Goal: Task Accomplishment & Management: Manage account settings

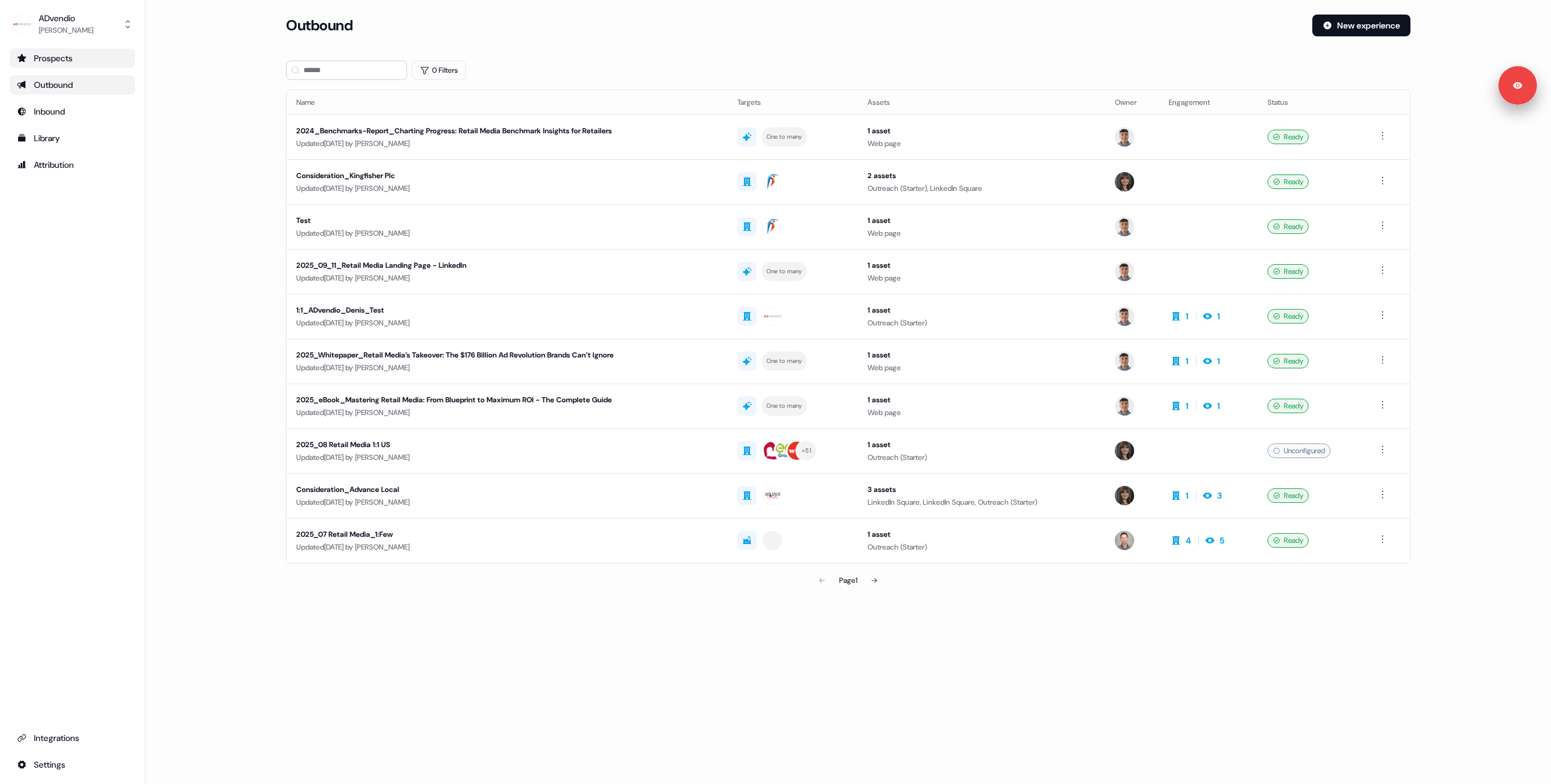
click at [29, 53] on div "Prospects" at bounding box center [72, 58] width 111 height 12
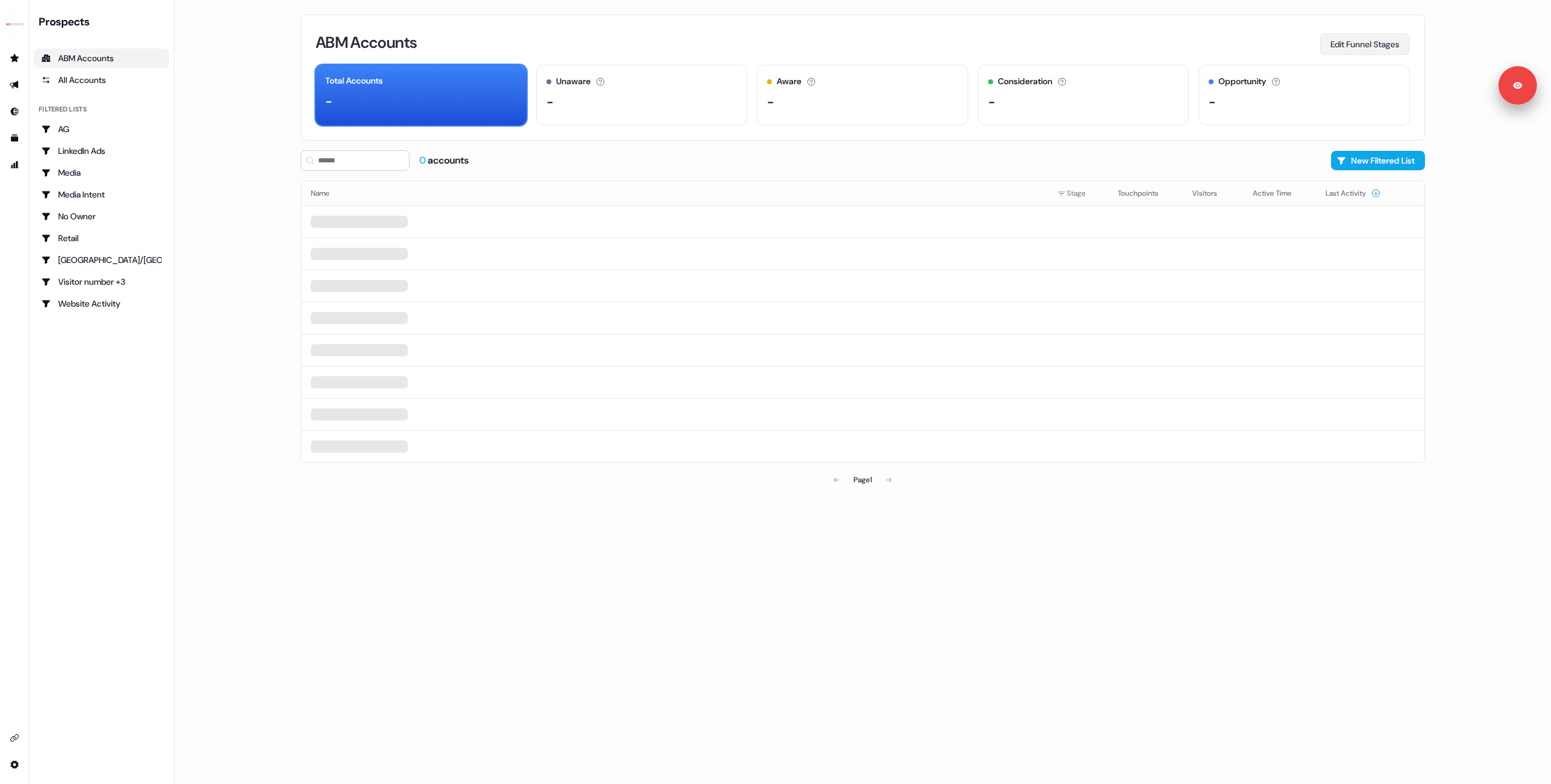
click at [1341, 36] on button "Edit Funnel Stages" at bounding box center [1364, 44] width 90 height 22
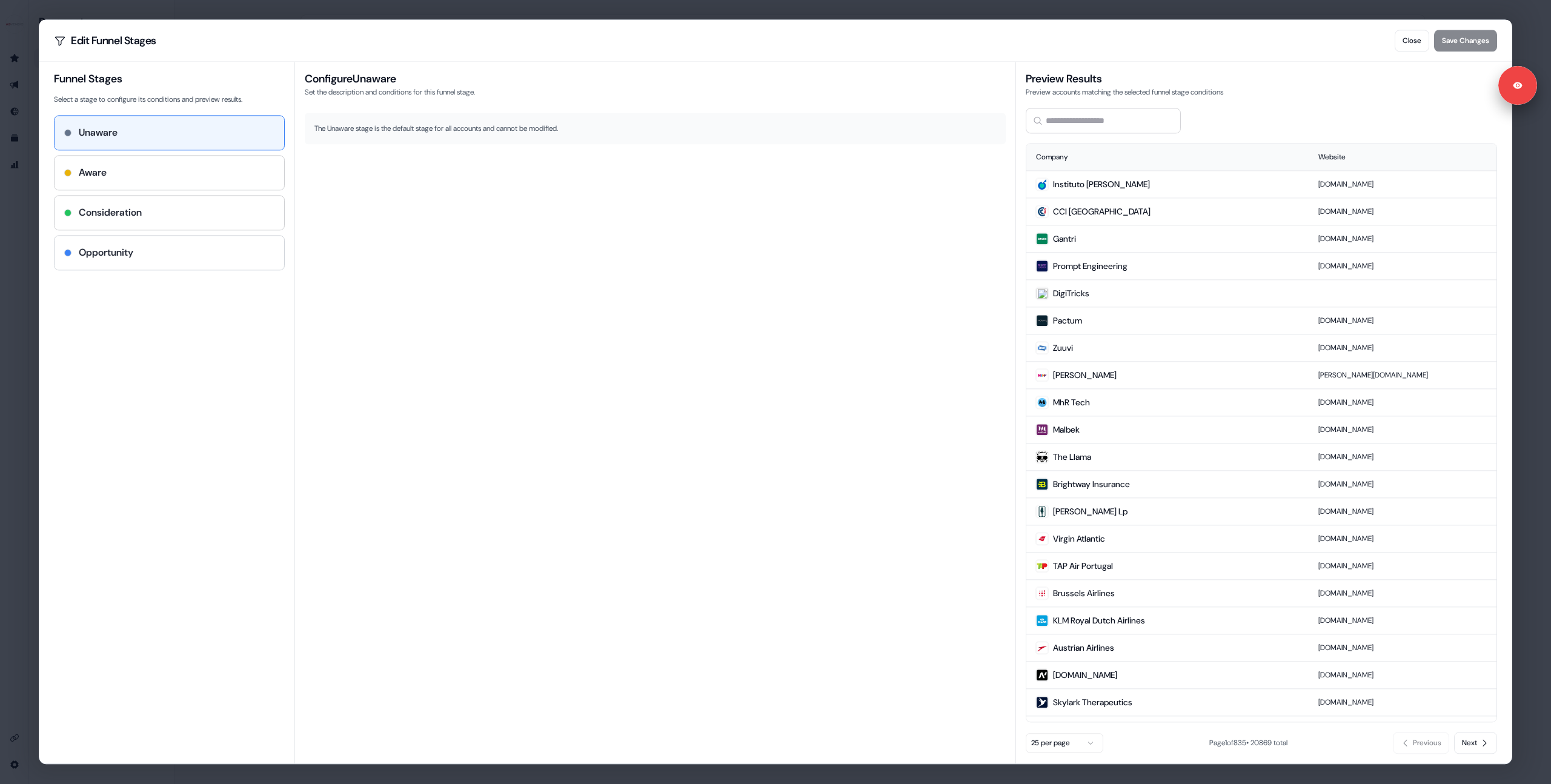
click at [115, 248] on h4 "Opportunity" at bounding box center [106, 252] width 55 height 14
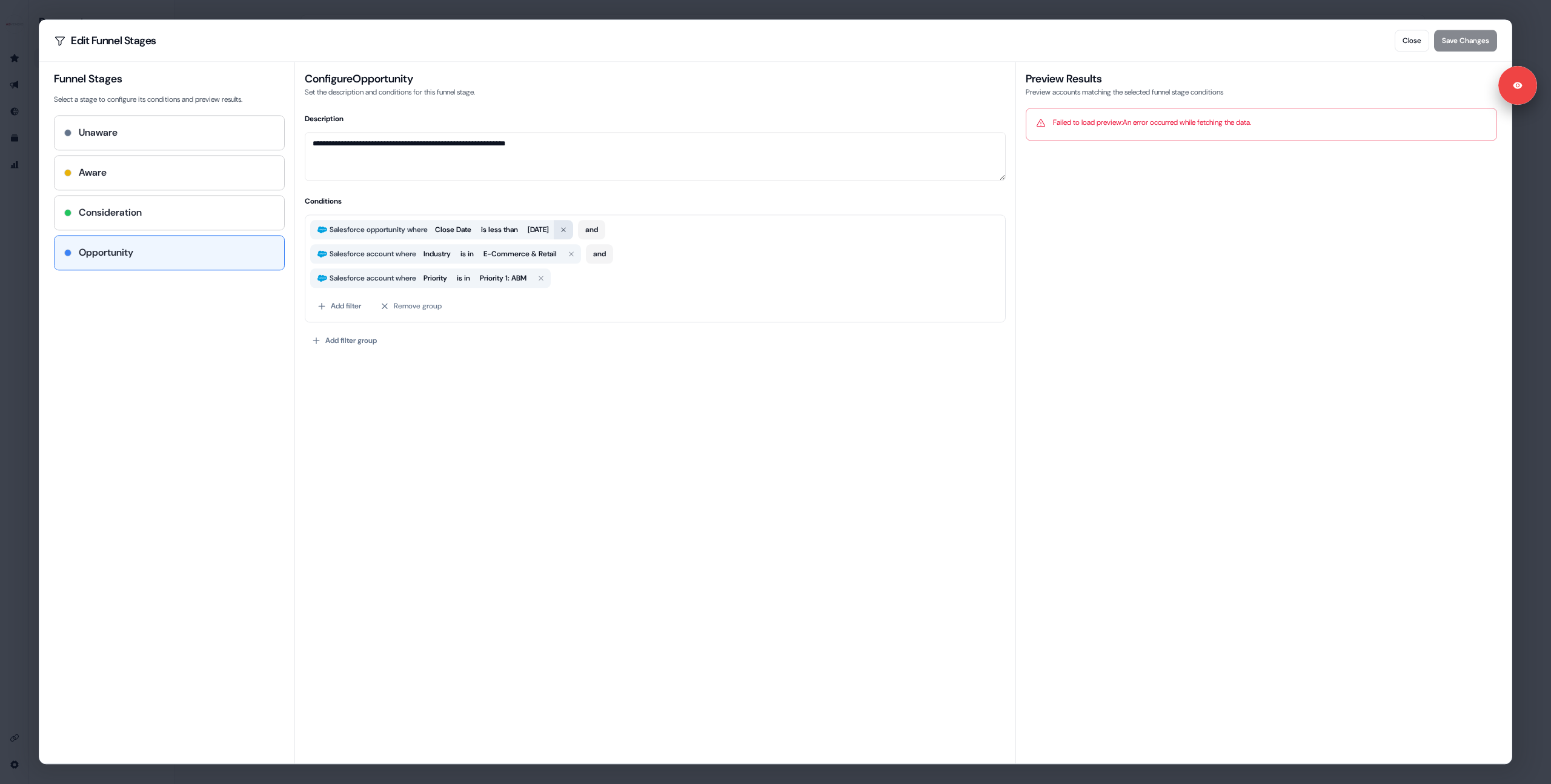
click at [567, 229] on icon "button" at bounding box center [563, 229] width 8 height 8
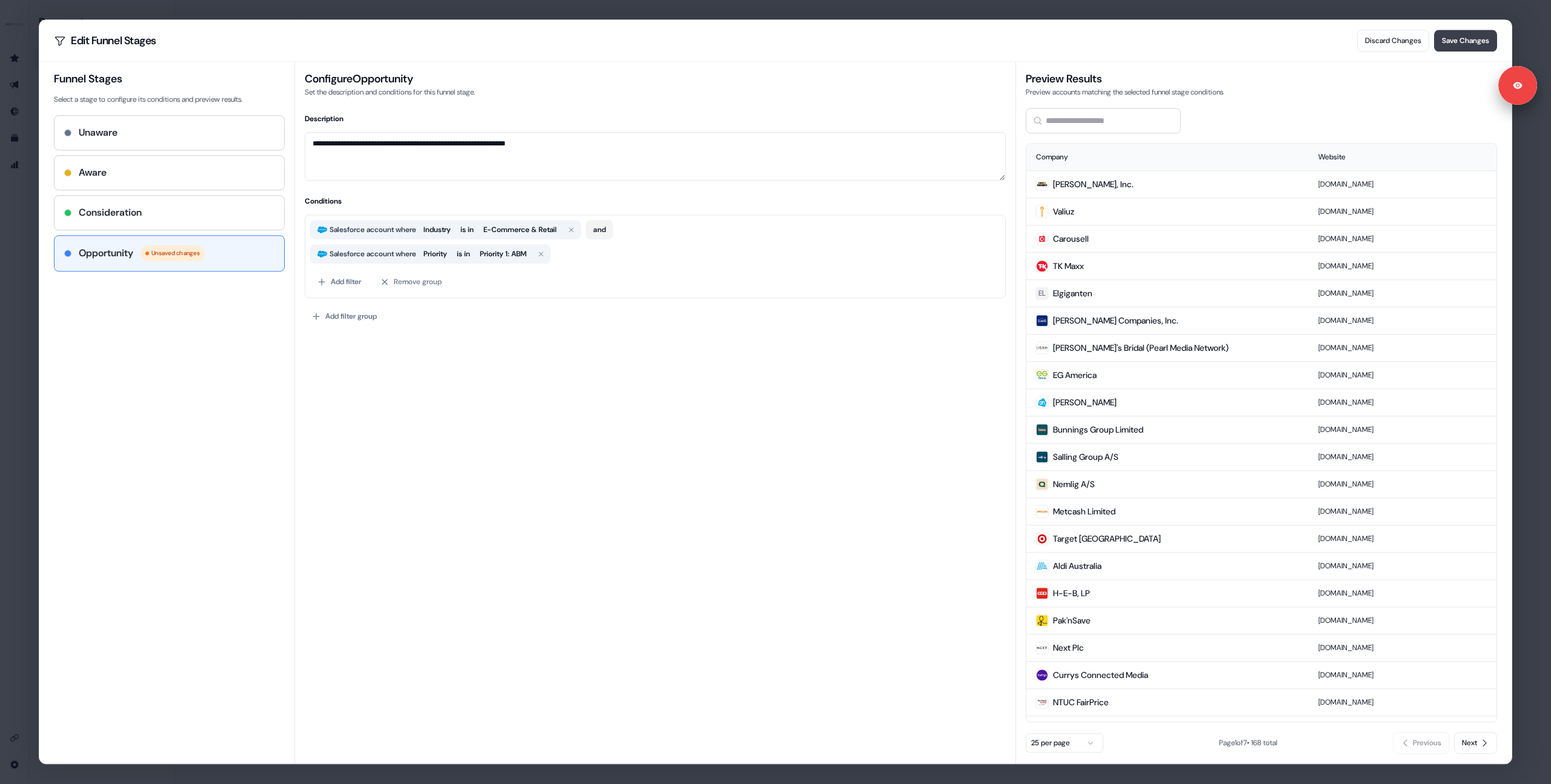
click at [1474, 43] on button "Save Changes" at bounding box center [1466, 40] width 63 height 22
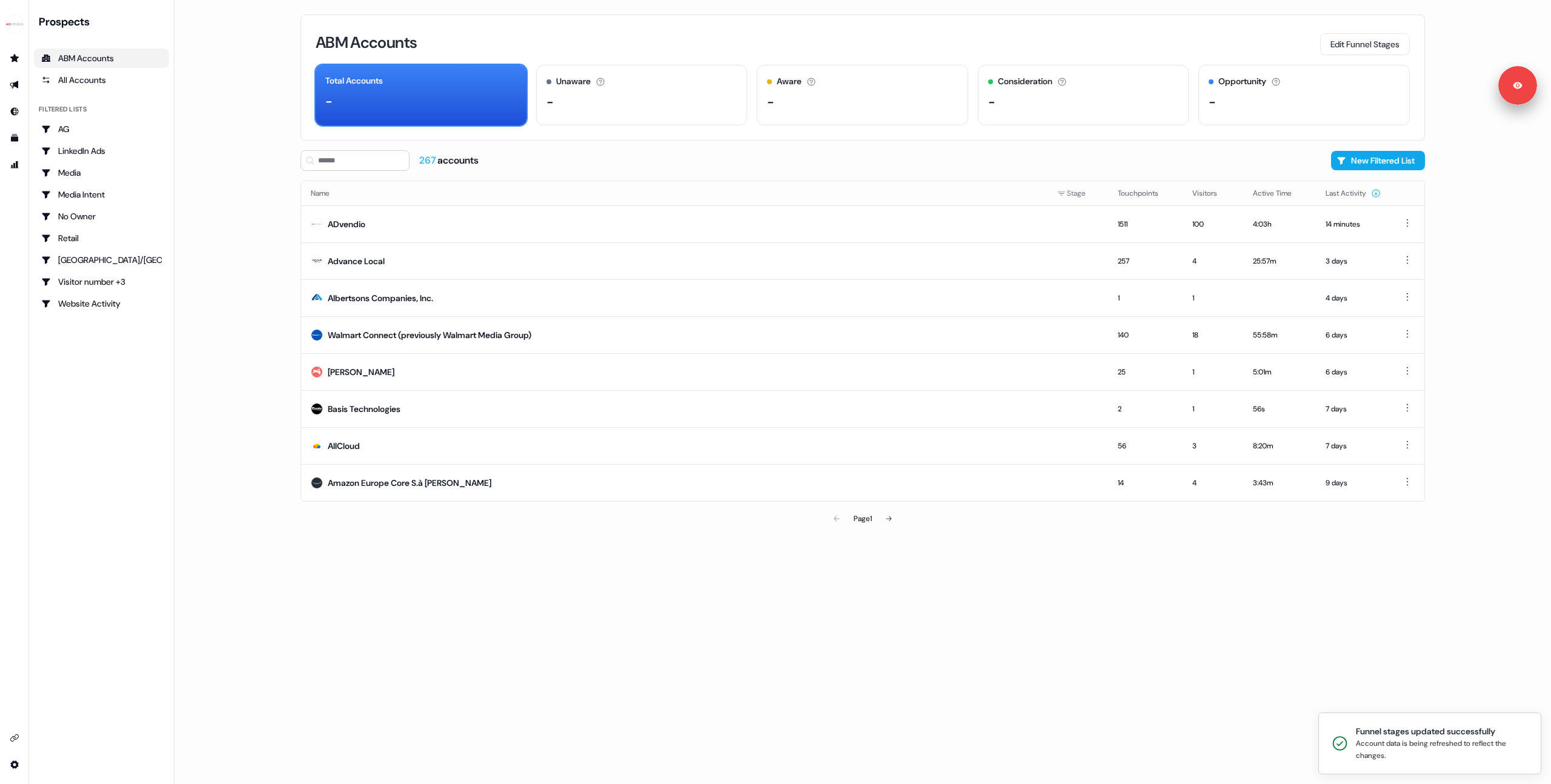
click at [877, 588] on div "ABM Accounts Edit Funnel Stages Total Accounts - Unaware The default stage all …" at bounding box center [862, 392] width 1163 height 784
click at [846, 44] on div "ABM Accounts Edit Funnel Stages" at bounding box center [863, 42] width 1094 height 26
click at [1360, 40] on button "Edit Funnel Stages" at bounding box center [1364, 44] width 90 height 22
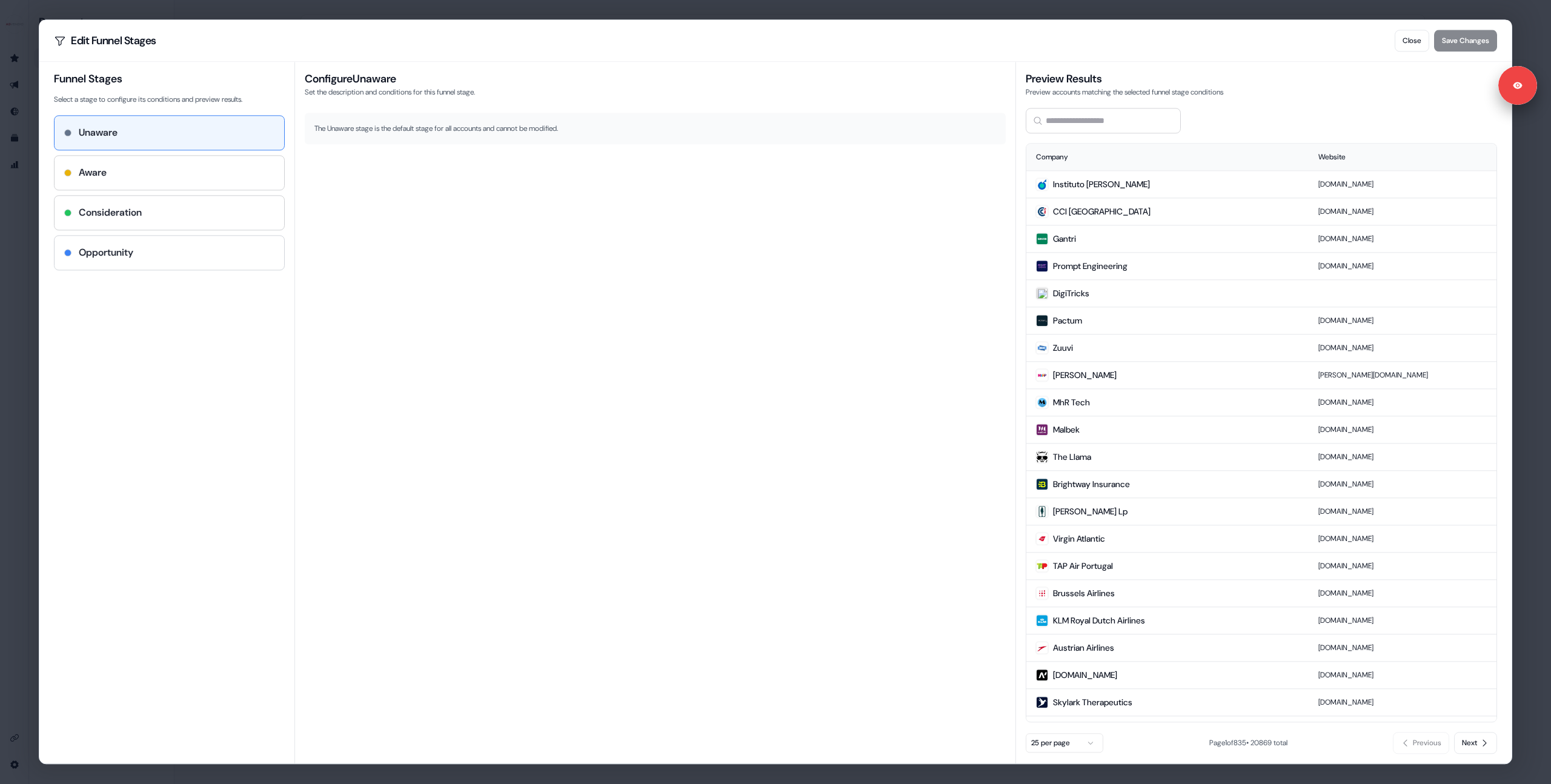
click at [123, 256] on h4 "Opportunity" at bounding box center [106, 252] width 55 height 14
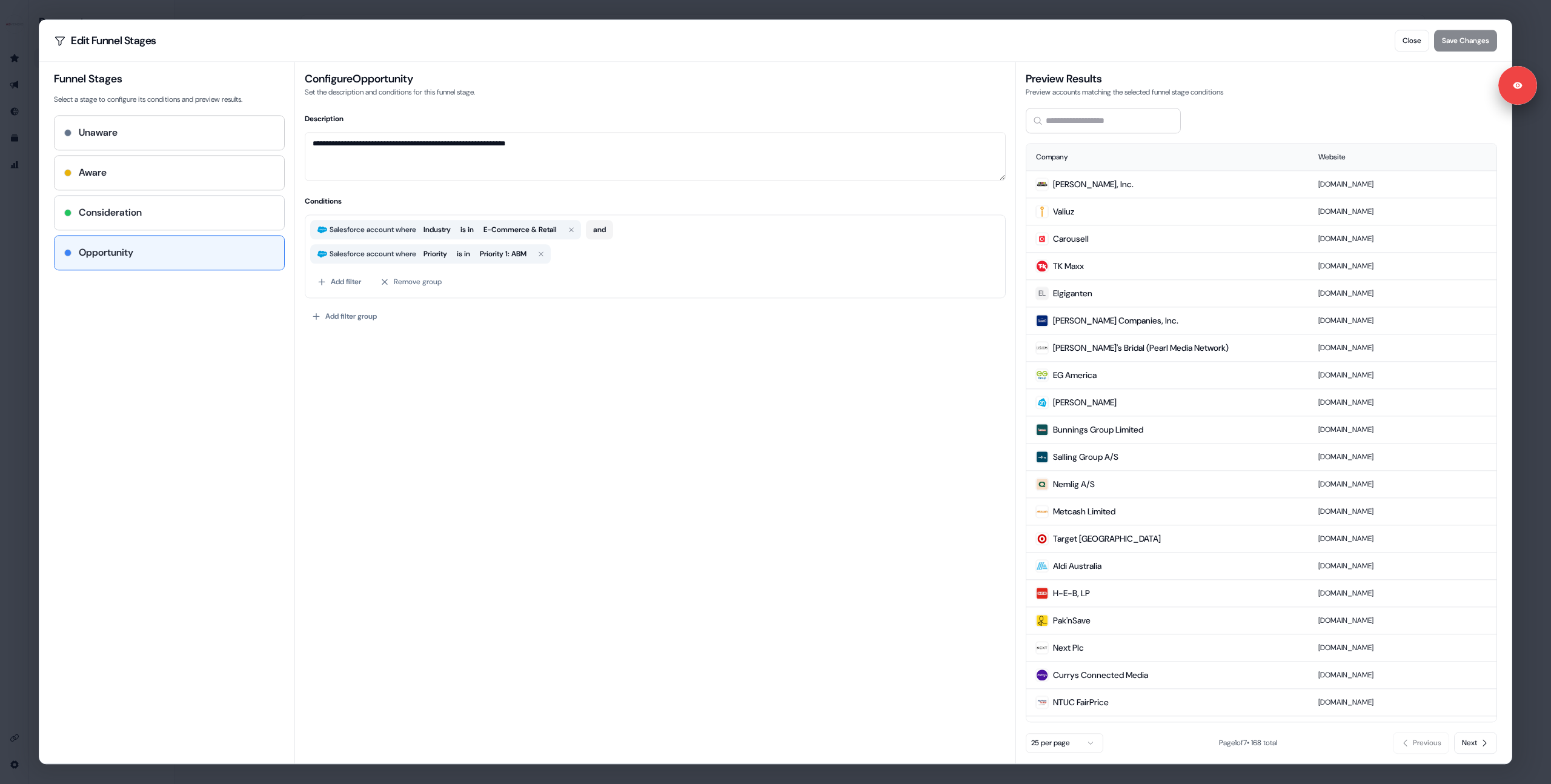
click at [147, 214] on div "Consideration" at bounding box center [170, 212] width 210 height 14
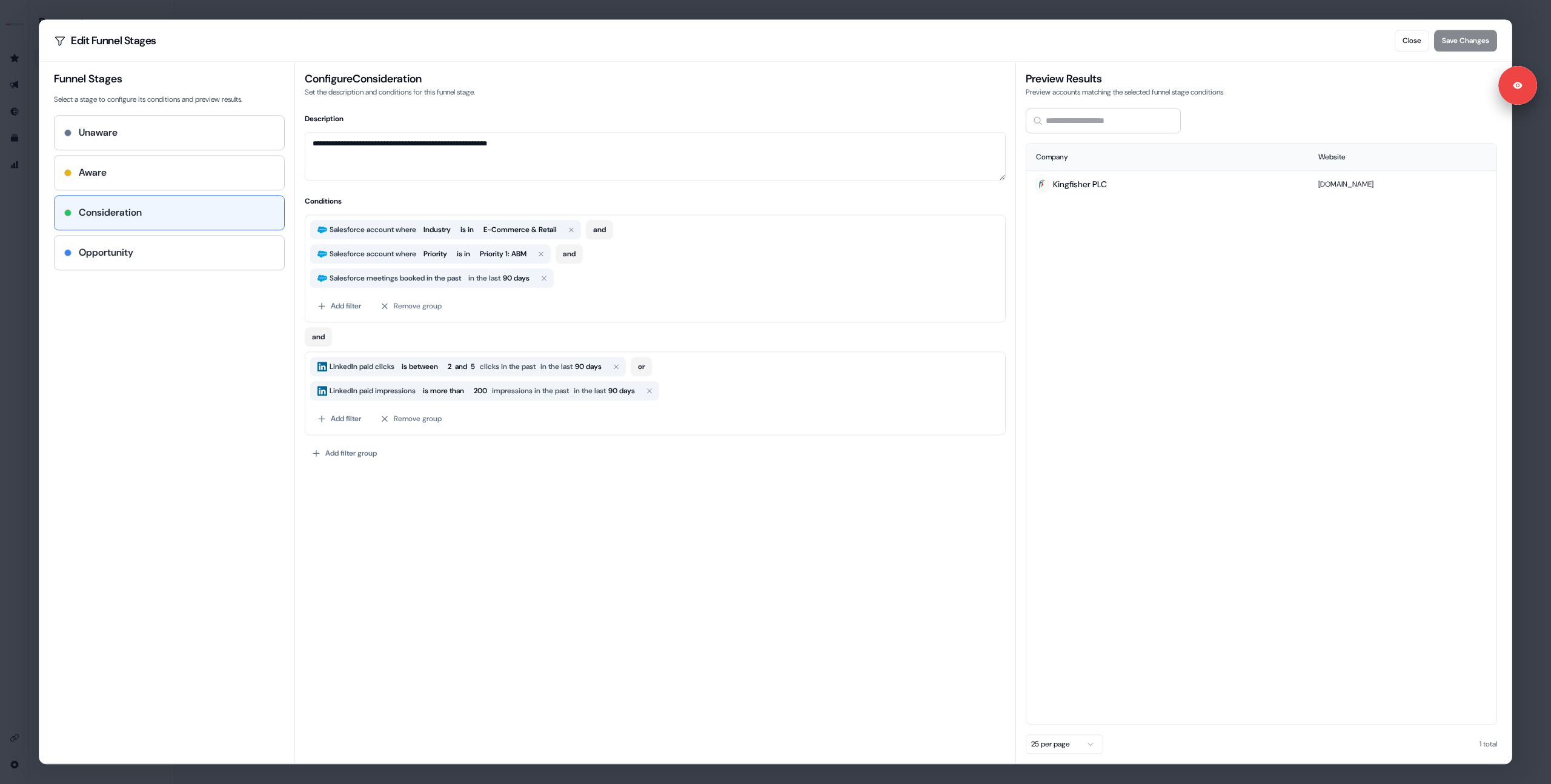
click at [140, 171] on div "Aware" at bounding box center [170, 172] width 210 height 14
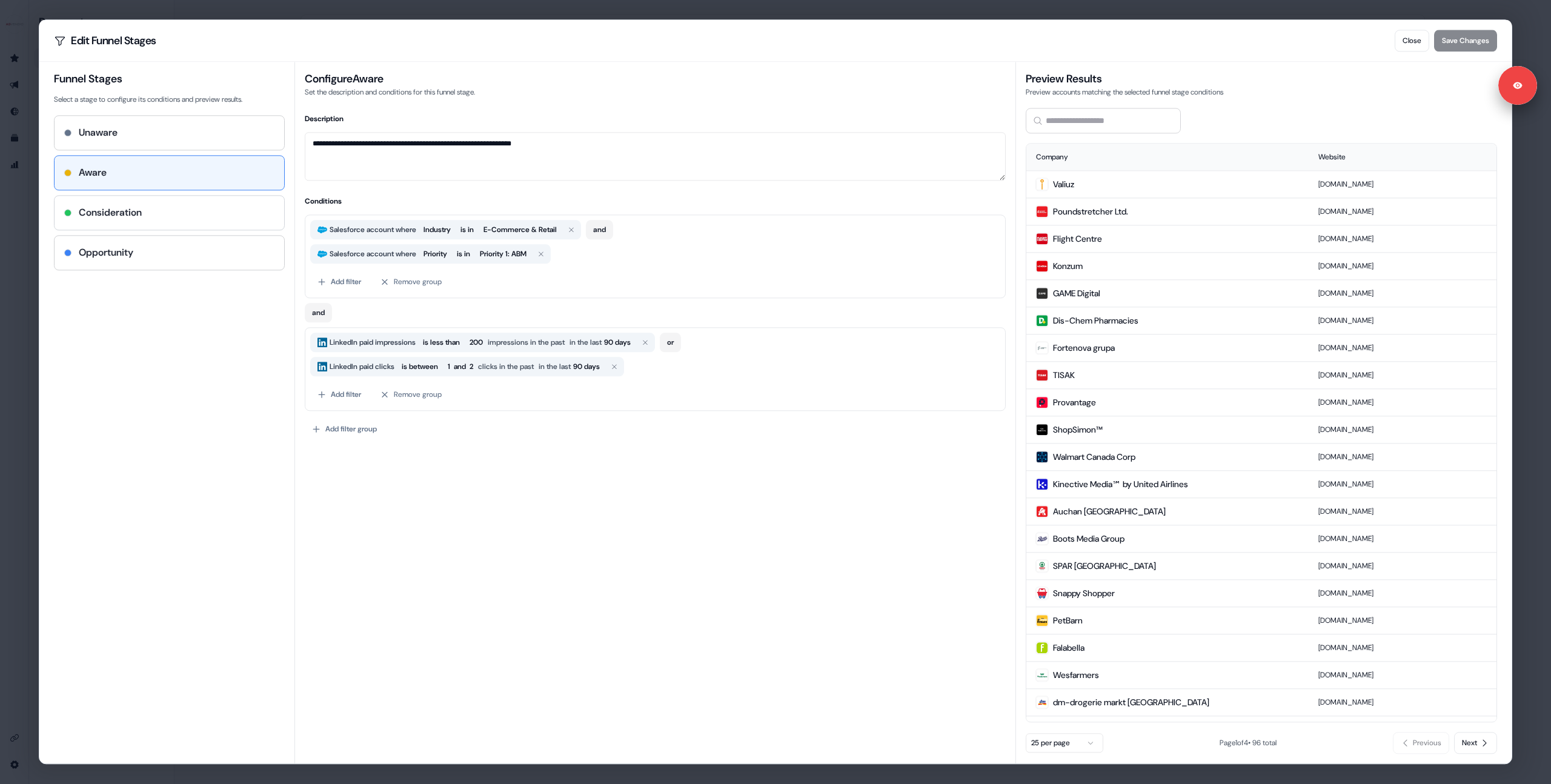
click at [179, 199] on div "Consideration" at bounding box center [170, 212] width 229 height 34
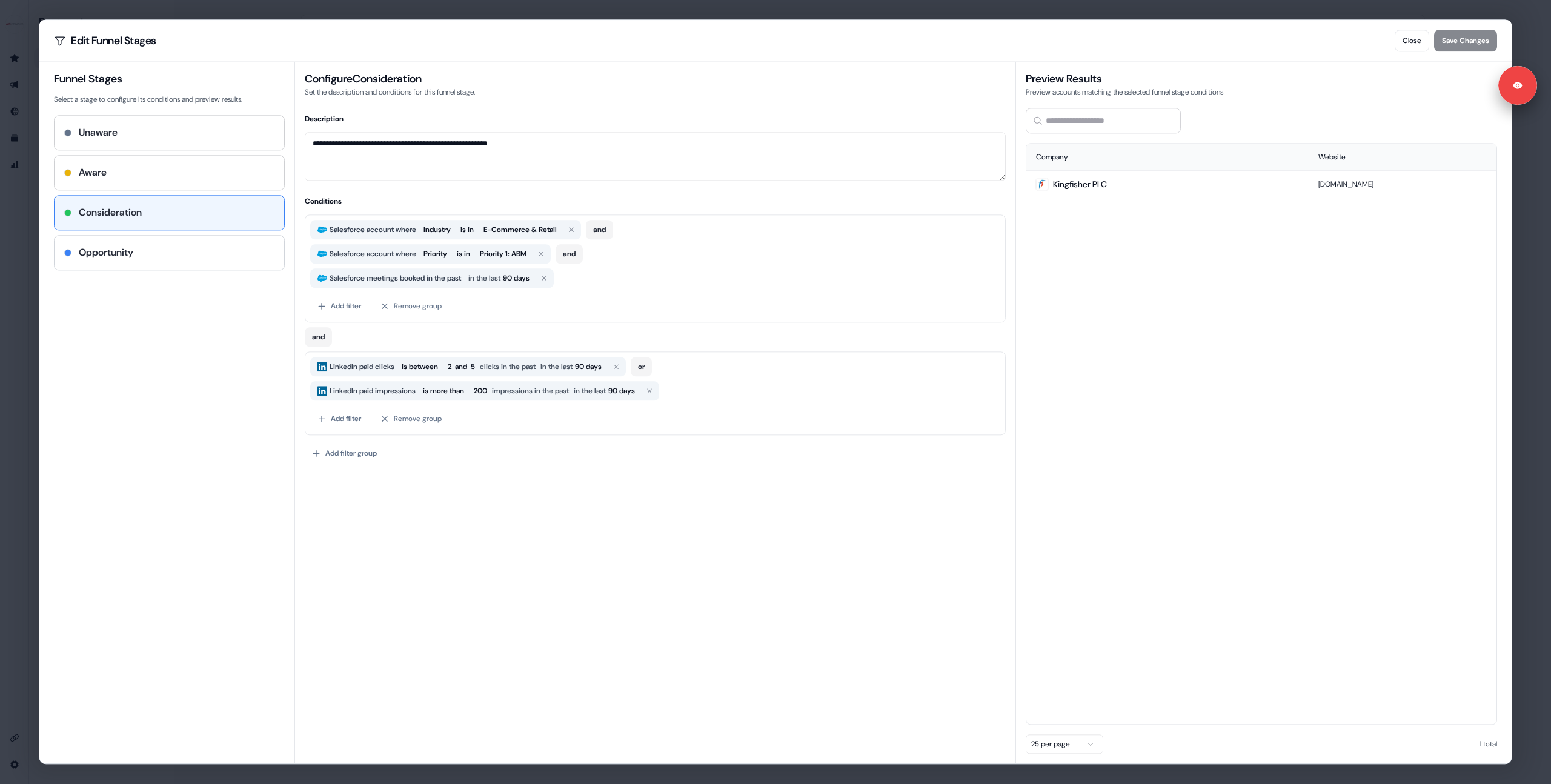
click at [173, 260] on div "Opportunity" at bounding box center [170, 253] width 229 height 34
type textarea "**********"
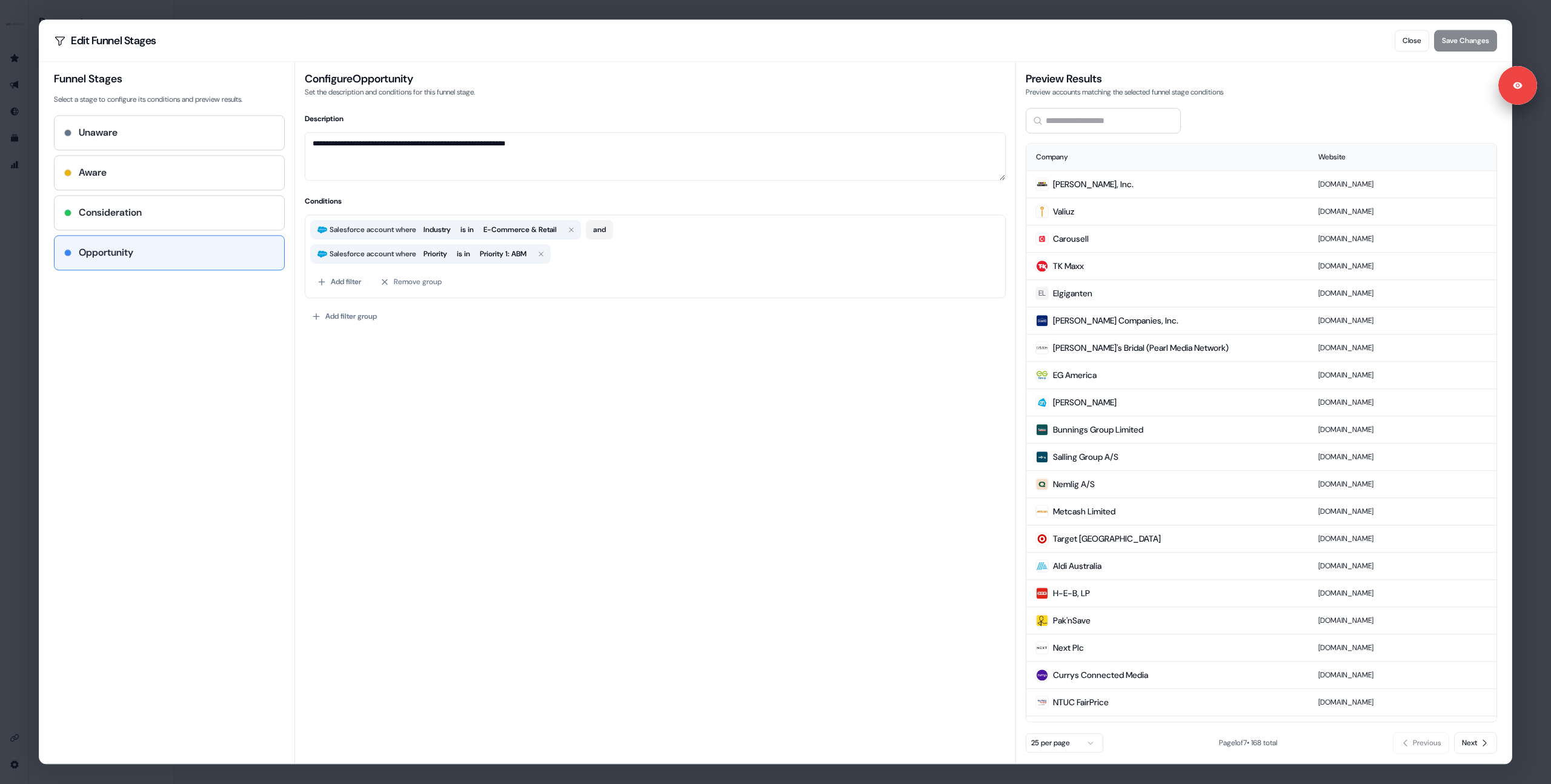
click at [1402, 41] on button "Close" at bounding box center [1412, 40] width 34 height 22
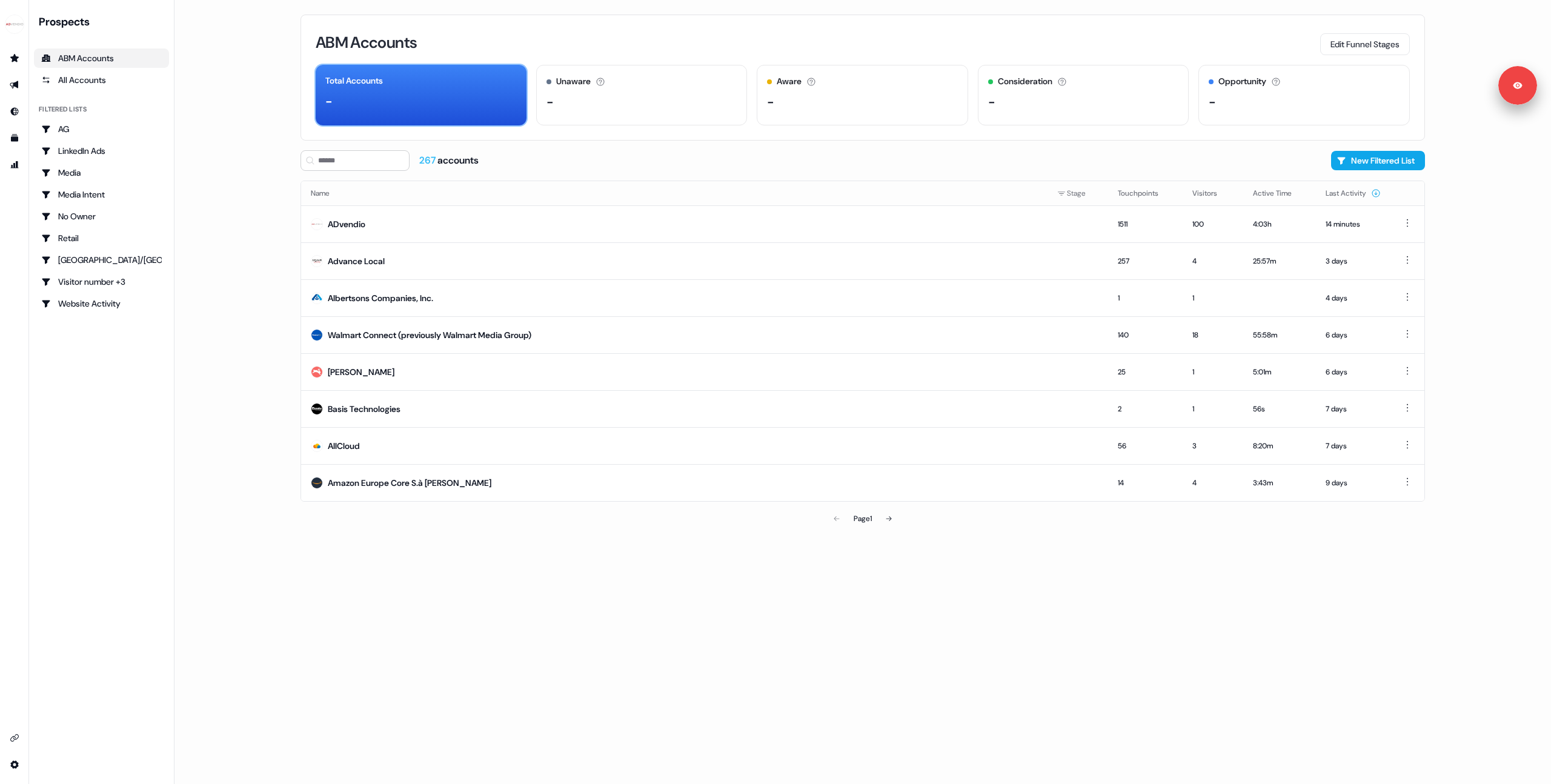
drag, startPoint x: 432, startPoint y: 36, endPoint x: 485, endPoint y: 108, distance: 89.4
click at [432, 36] on div "ABM Accounts Edit Funnel Stages" at bounding box center [863, 42] width 1094 height 26
drag, startPoint x: 487, startPoint y: 108, endPoint x: 543, endPoint y: 111, distance: 56.1
click at [487, 108] on div "-" at bounding box center [421, 100] width 192 height 18
click at [666, 97] on div "-" at bounding box center [641, 101] width 191 height 18
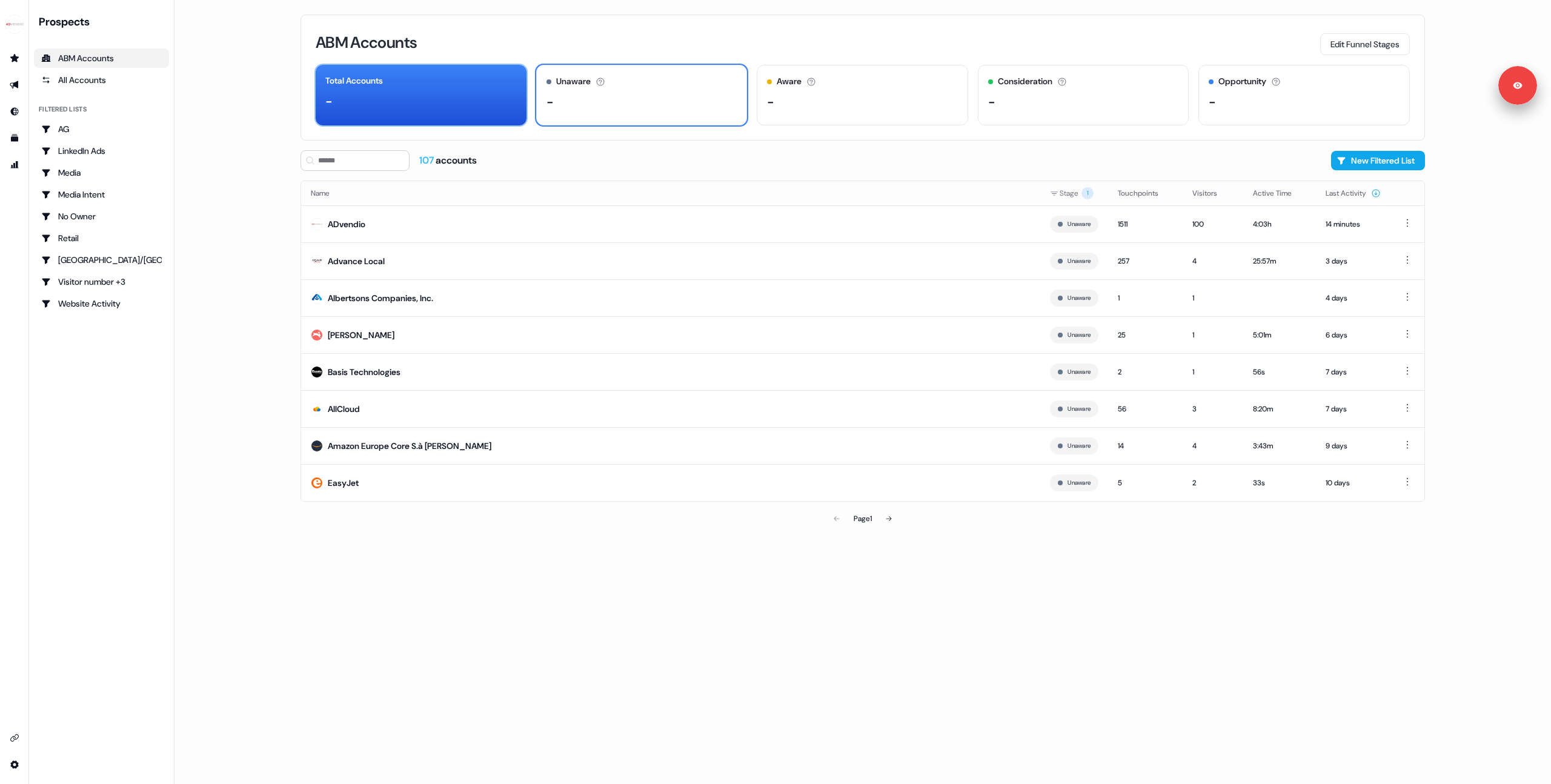
click at [425, 90] on div "Total Accounts -" at bounding box center [421, 95] width 210 height 61
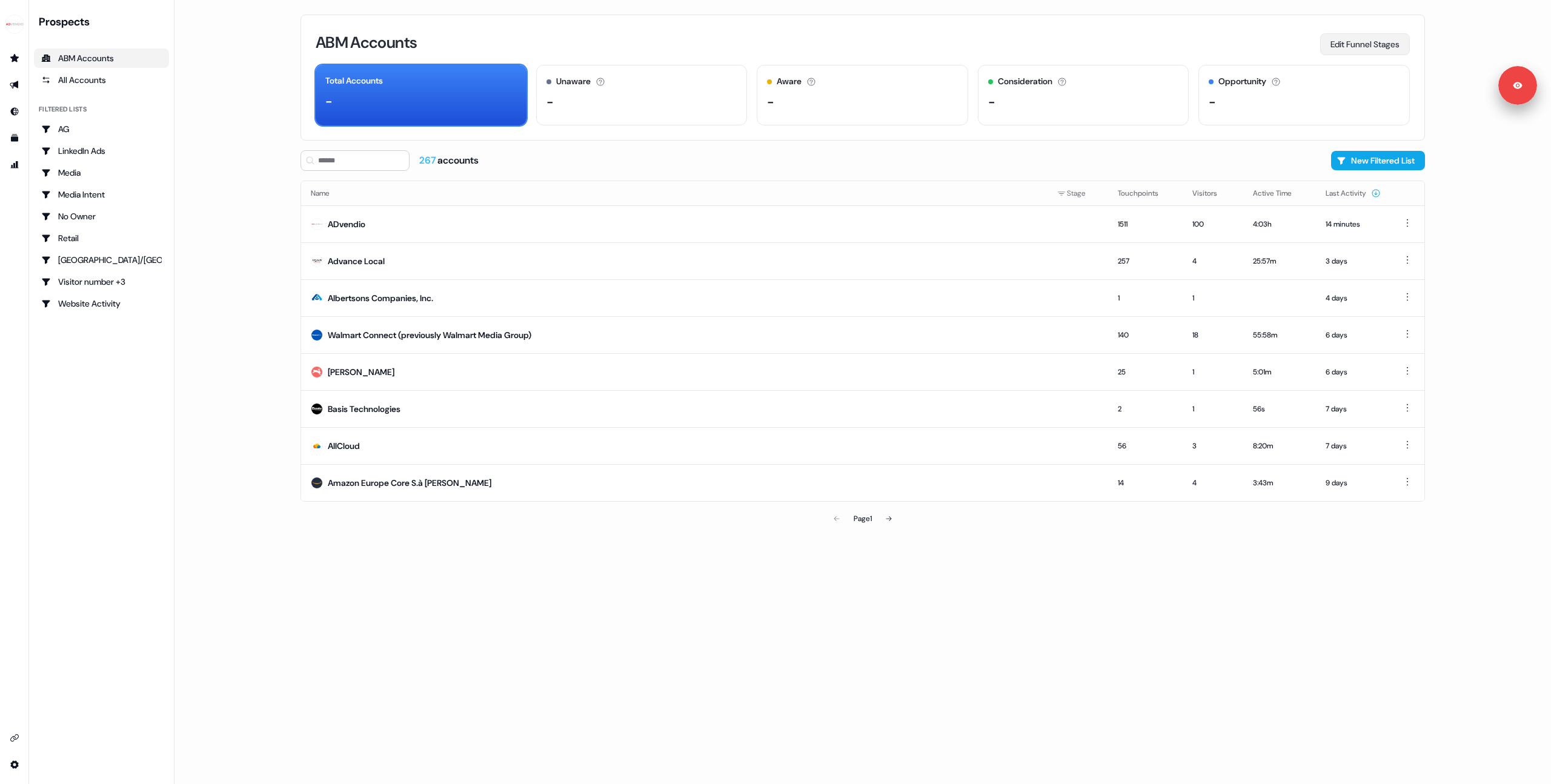
click at [1346, 41] on button "Edit Funnel Stages" at bounding box center [1364, 44] width 90 height 22
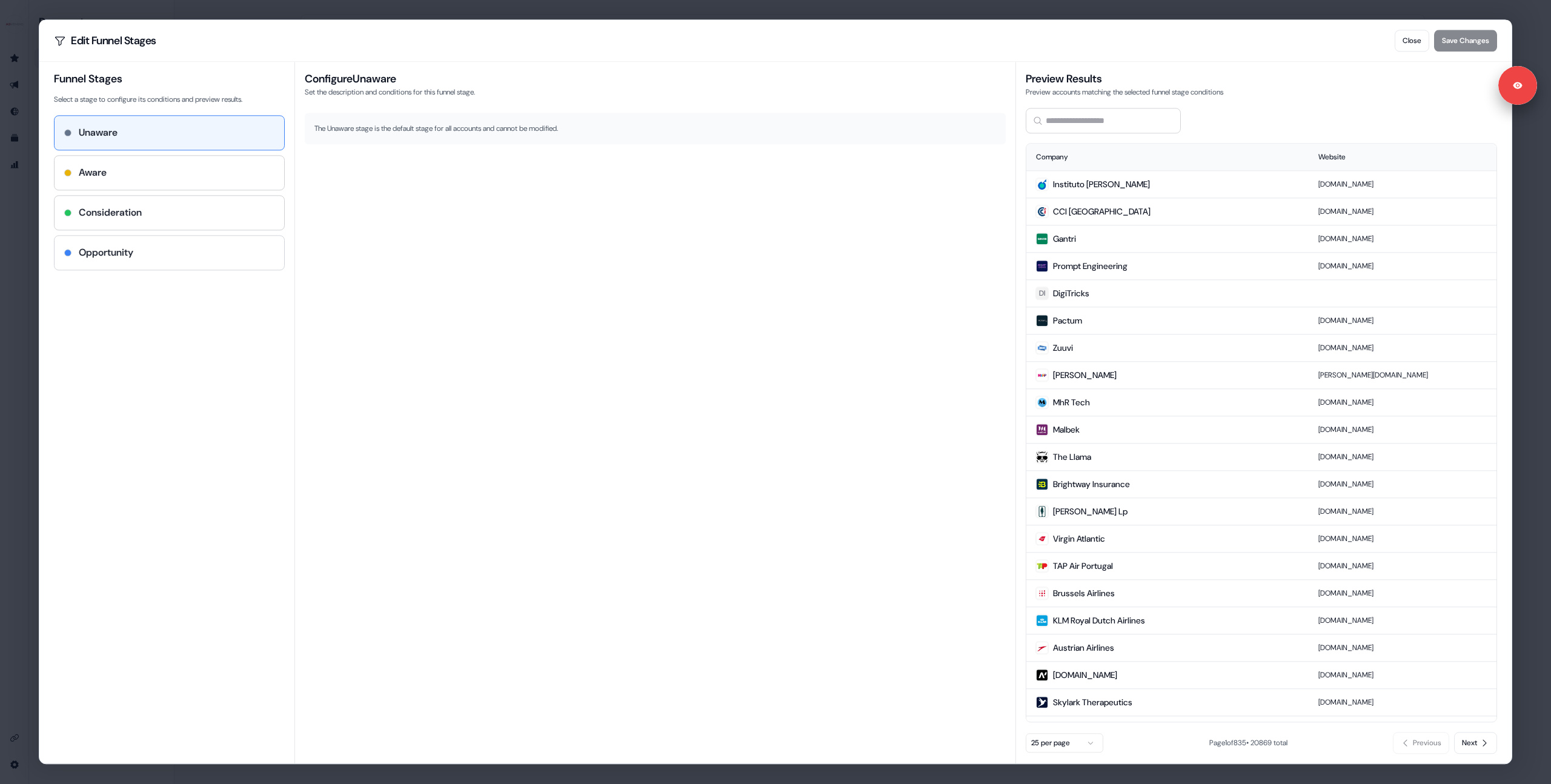
click at [134, 237] on div "Opportunity" at bounding box center [170, 253] width 229 height 34
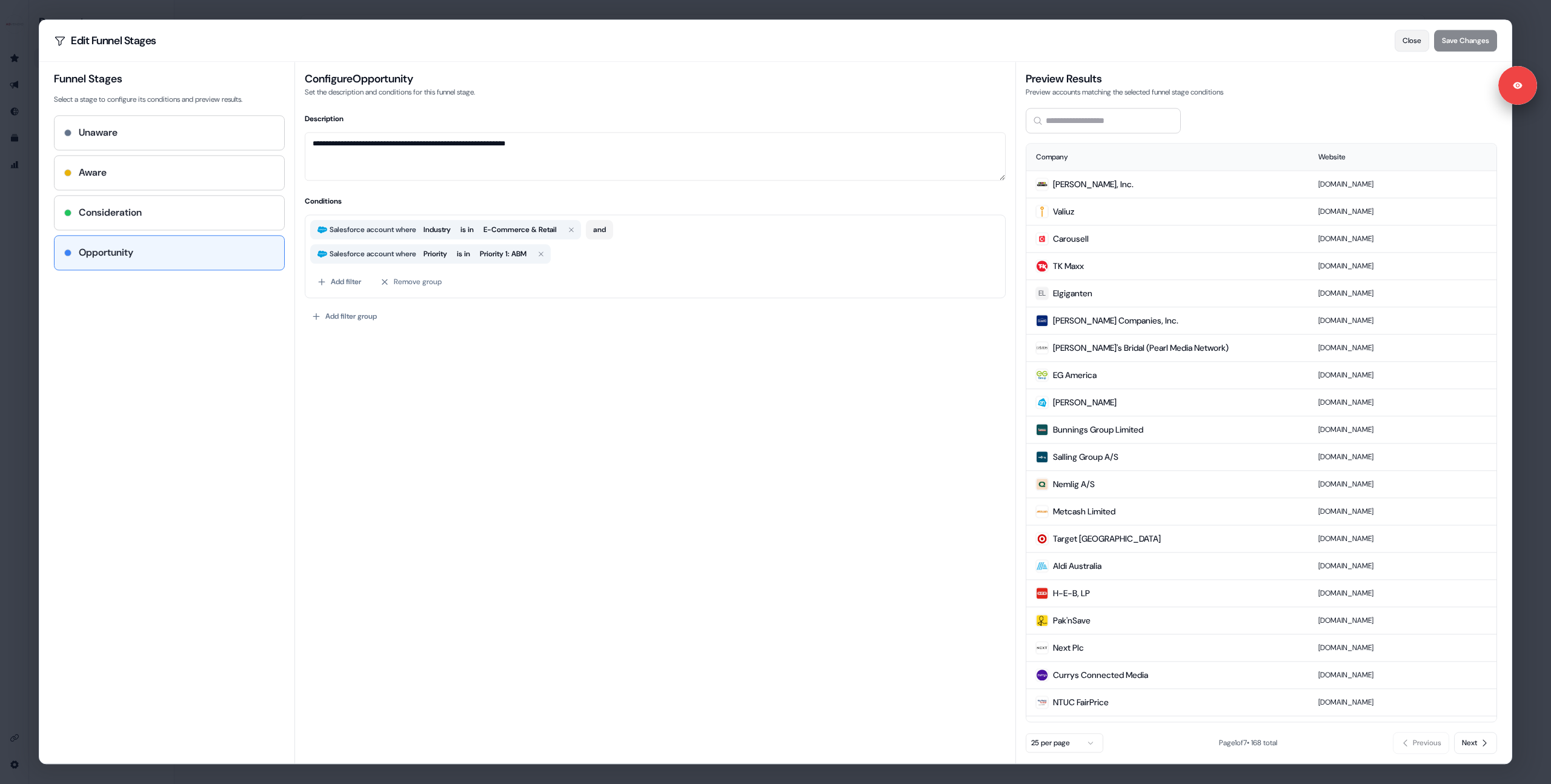
click at [1403, 43] on button "Close" at bounding box center [1412, 40] width 34 height 22
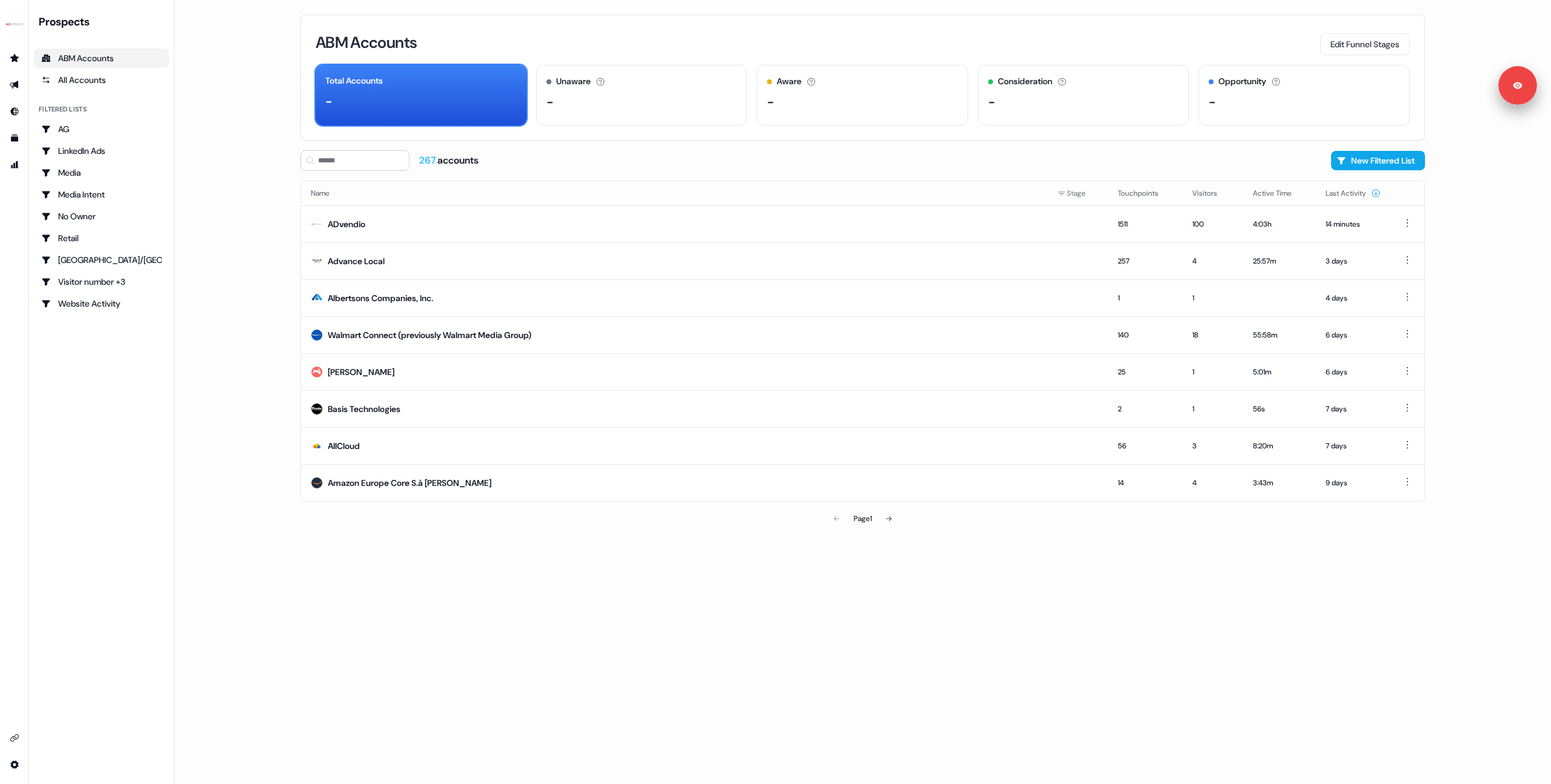
click at [233, 280] on main "Loading... ABM Accounts Edit Funnel Stages Total Accounts - Unaware The default…" at bounding box center [863, 392] width 1377 height 784
click at [247, 169] on main "Loading... ABM Accounts Edit Funnel Stages Total Accounts - Unaware The default…" at bounding box center [863, 392] width 1377 height 784
drag, startPoint x: 743, startPoint y: 650, endPoint x: 568, endPoint y: 566, distance: 194.1
click at [736, 644] on div "ABM Accounts Edit Funnel Stages Total Accounts - Unaware The default stage all …" at bounding box center [862, 392] width 1163 height 784
click at [788, 164] on div "267 accounts New Filtered List" at bounding box center [863, 160] width 1124 height 21
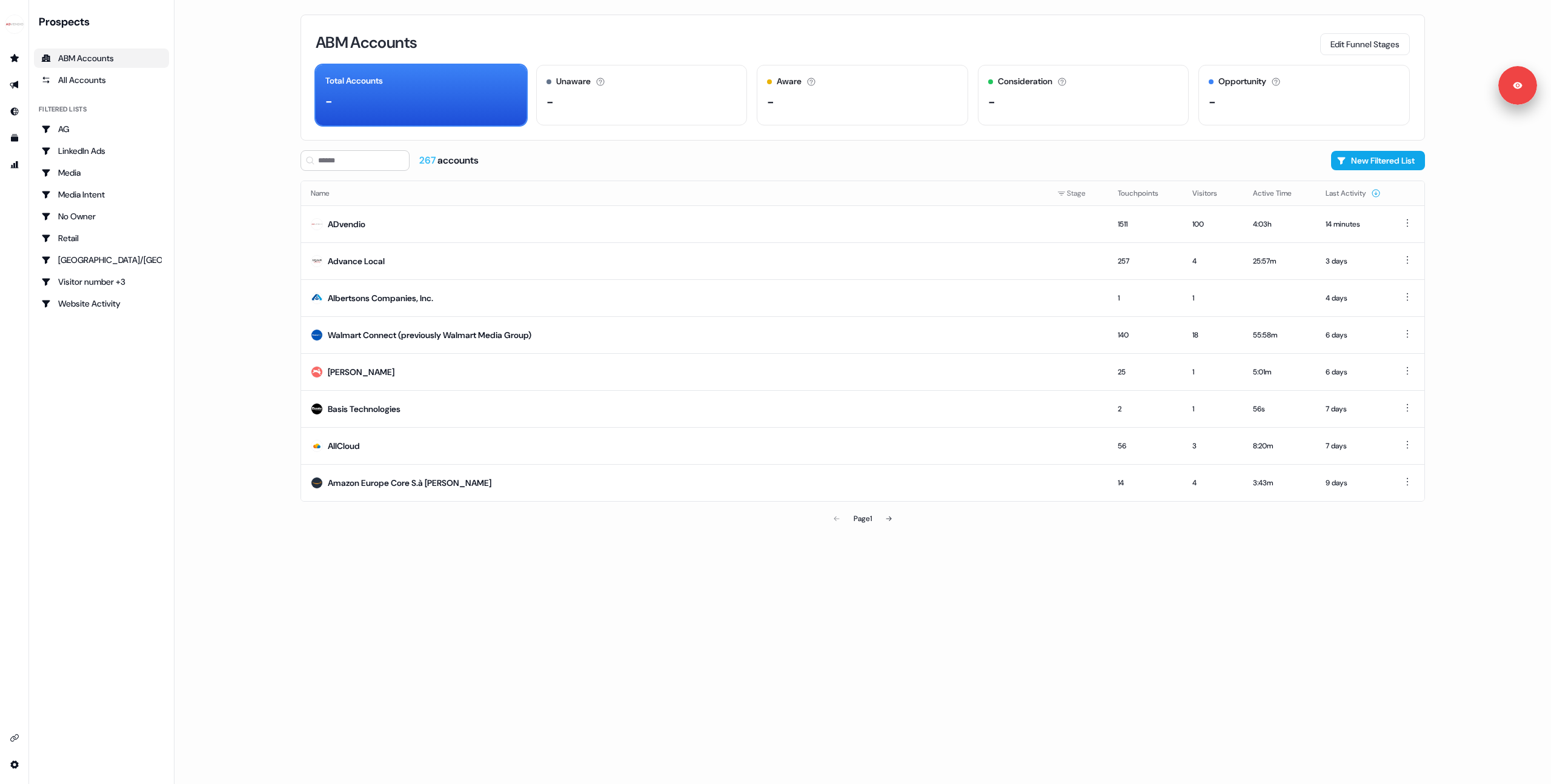
click at [786, 43] on div "ABM Accounts Edit Funnel Stages" at bounding box center [863, 42] width 1094 height 26
click at [218, 241] on main "Loading... ABM Accounts Edit Funnel Stages Total Accounts - Unaware The default…" at bounding box center [863, 392] width 1377 height 784
